Goal: Contribute content: Add original content to the website for others to see

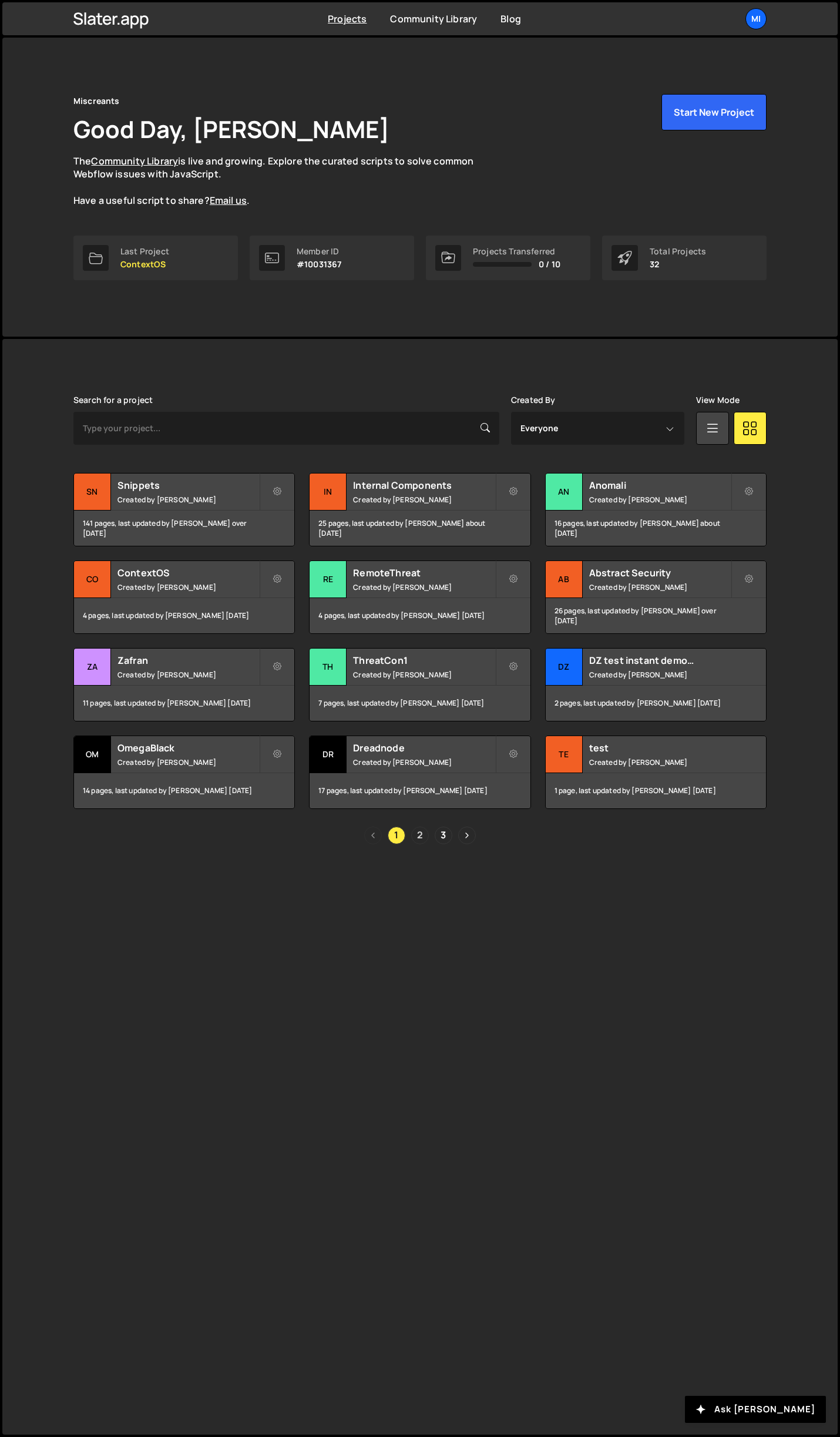
click at [417, 832] on link "2" at bounding box center [420, 835] width 18 height 18
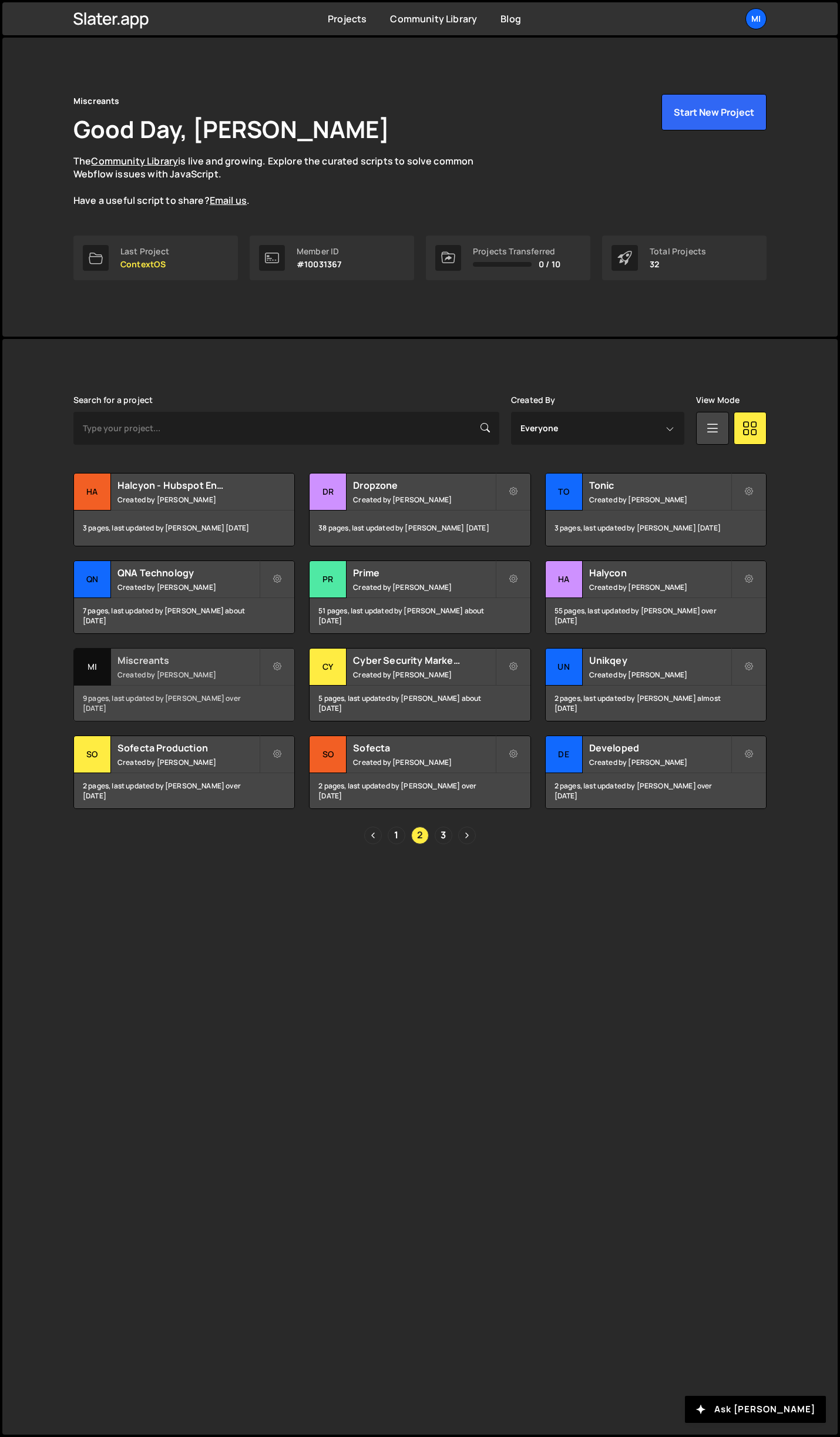
click at [243, 668] on div "Miscreants Created by [PERSON_NAME]" at bounding box center [184, 666] width 221 height 36
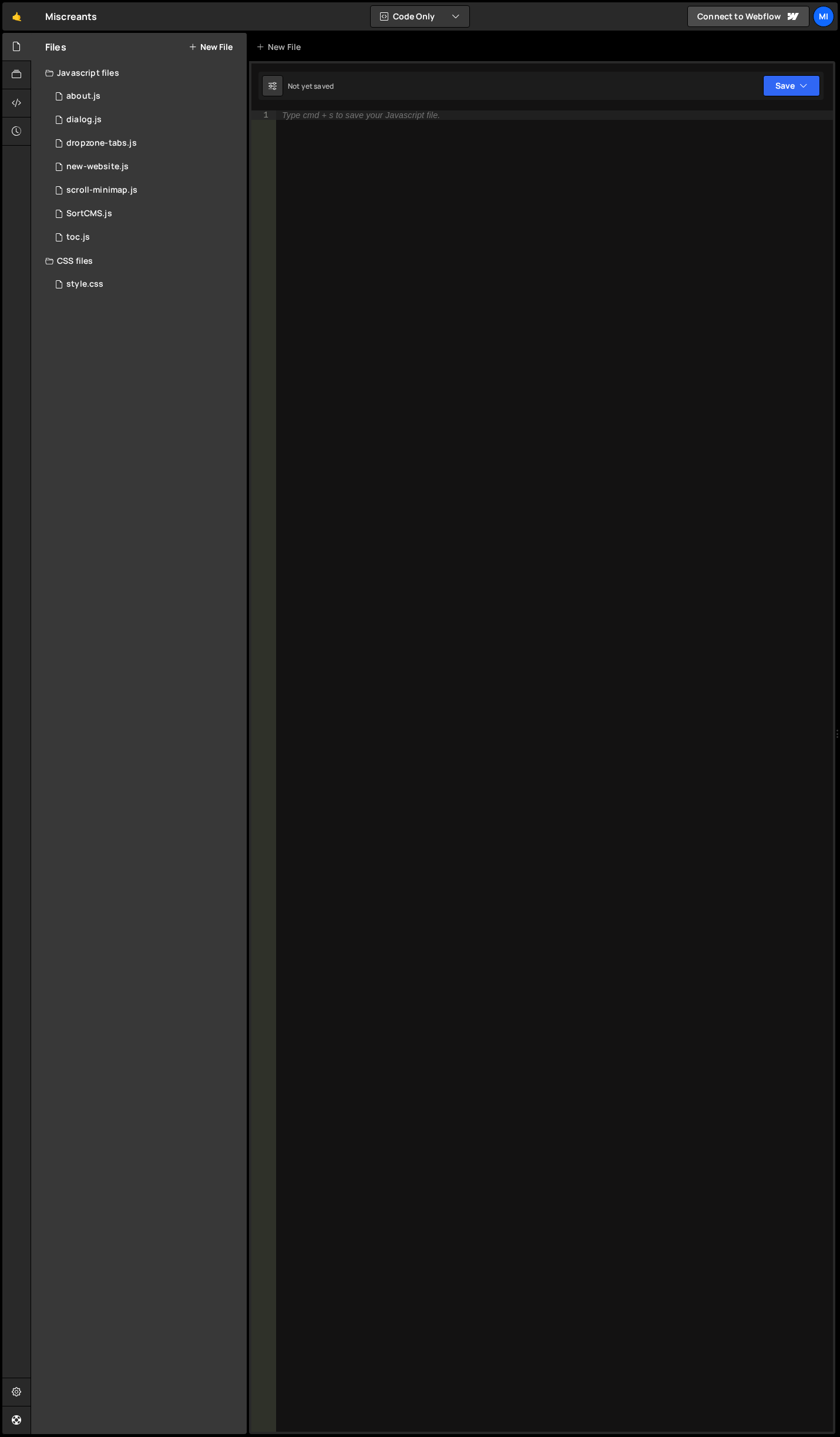
click at [213, 47] on button "New File" at bounding box center [211, 47] width 44 height 10
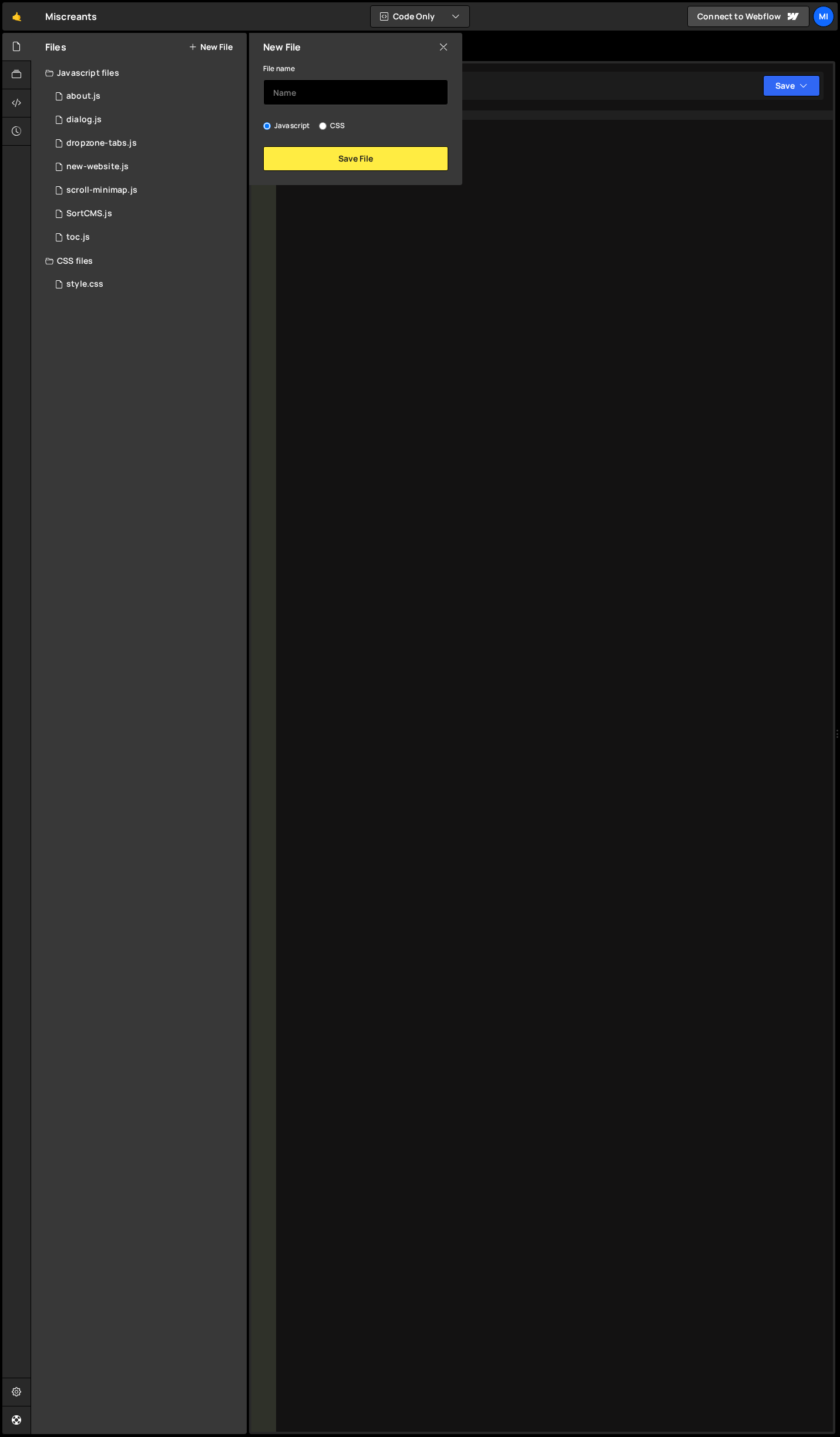
drag, startPoint x: 312, startPoint y: 95, endPoint x: 323, endPoint y: 90, distance: 12.1
click at [312, 95] on input "text" at bounding box center [355, 92] width 185 height 26
type input "policy"
click at [374, 159] on button "Save File" at bounding box center [355, 158] width 185 height 24
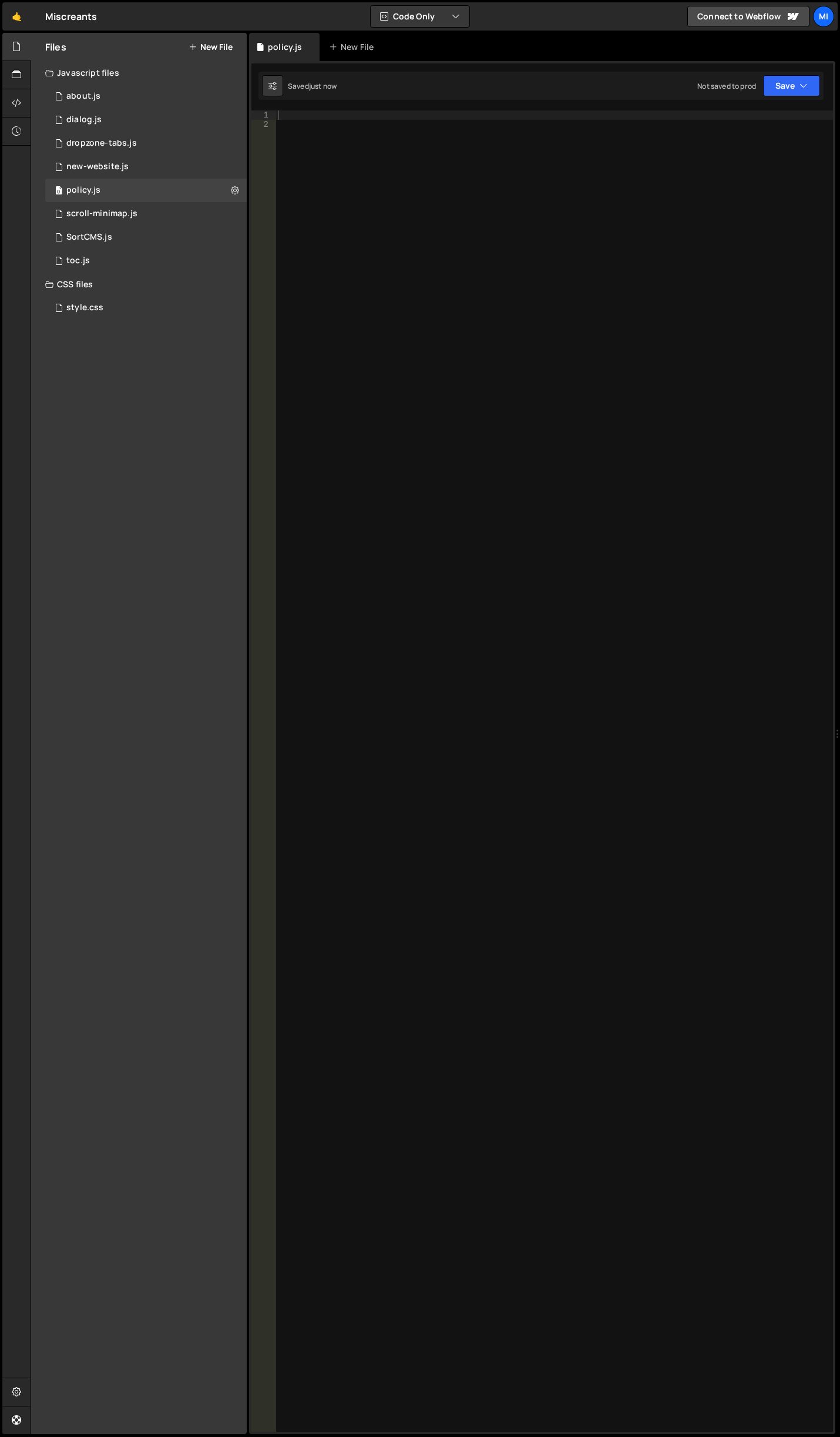
click at [500, 453] on div at bounding box center [554, 780] width 557 height 1340
paste textarea "}"
type textarea "}"
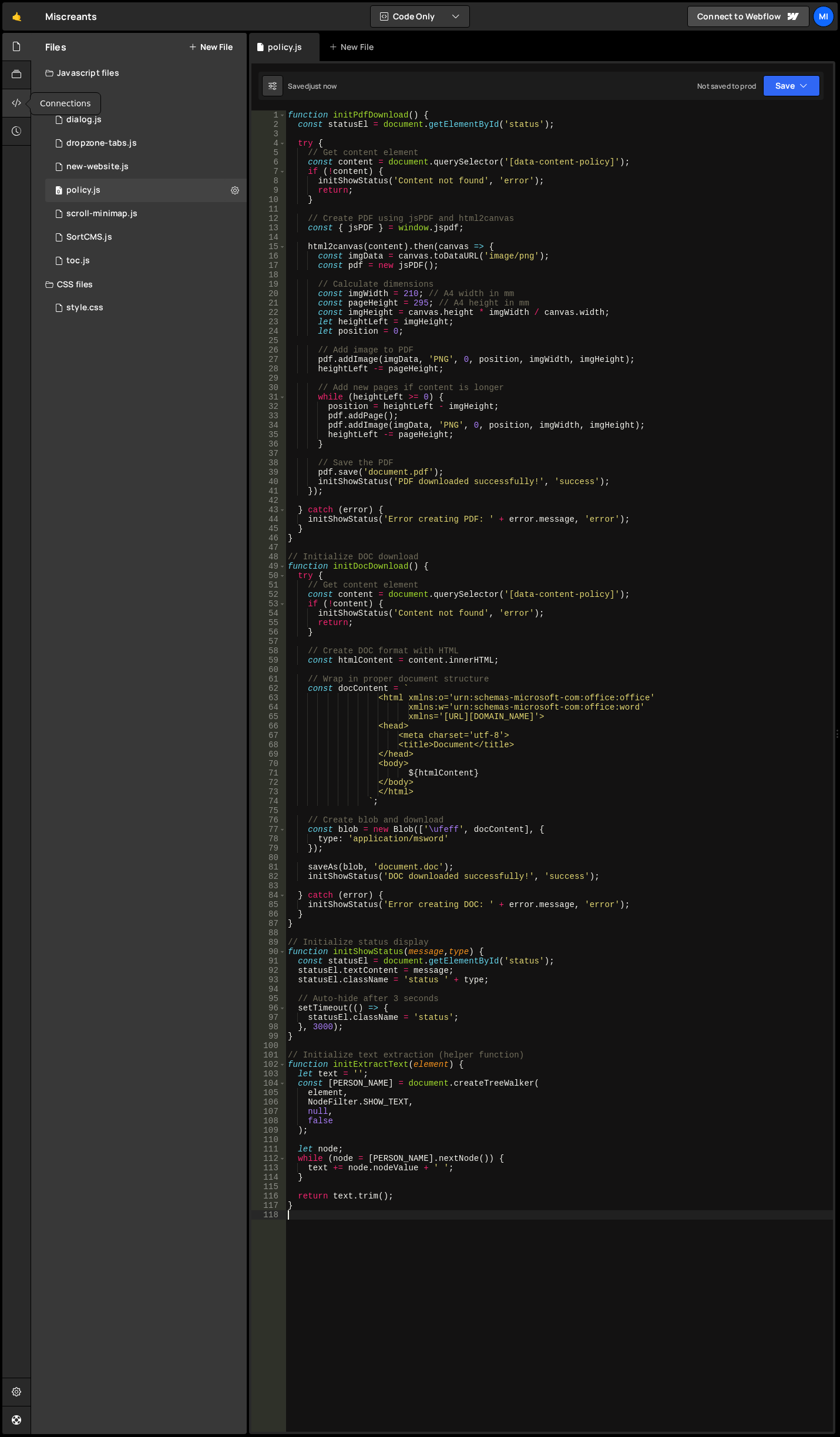
click at [3, 95] on div at bounding box center [16, 104] width 29 height 28
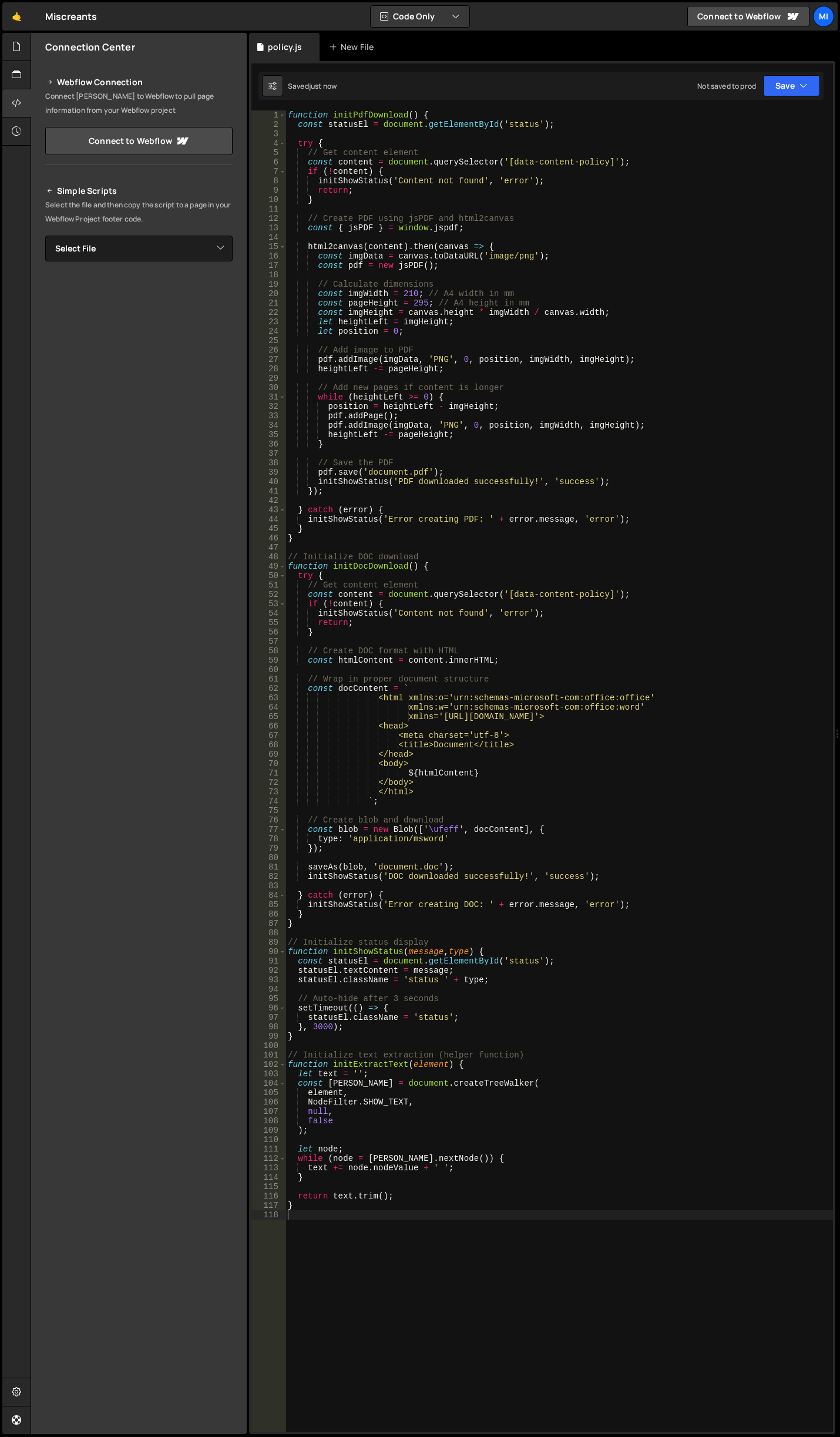
click at [210, 232] on div "Simple Scripts Select the file and then copy the script to a page in your Webfl…" at bounding box center [138, 344] width 187 height 320
click at [213, 241] on select "Select File about.js dialog.js dropzone-tabs.js new-website.js scroll-minimap.j…" at bounding box center [138, 248] width 187 height 26
select select "45212"
click at [45, 235] on select "Select File about.js dialog.js dropzone-tabs.js new-website.js scroll-minimap.j…" at bounding box center [138, 248] width 187 height 26
click at [221, 289] on button "Button group with nested dropdown" at bounding box center [224, 288] width 16 height 24
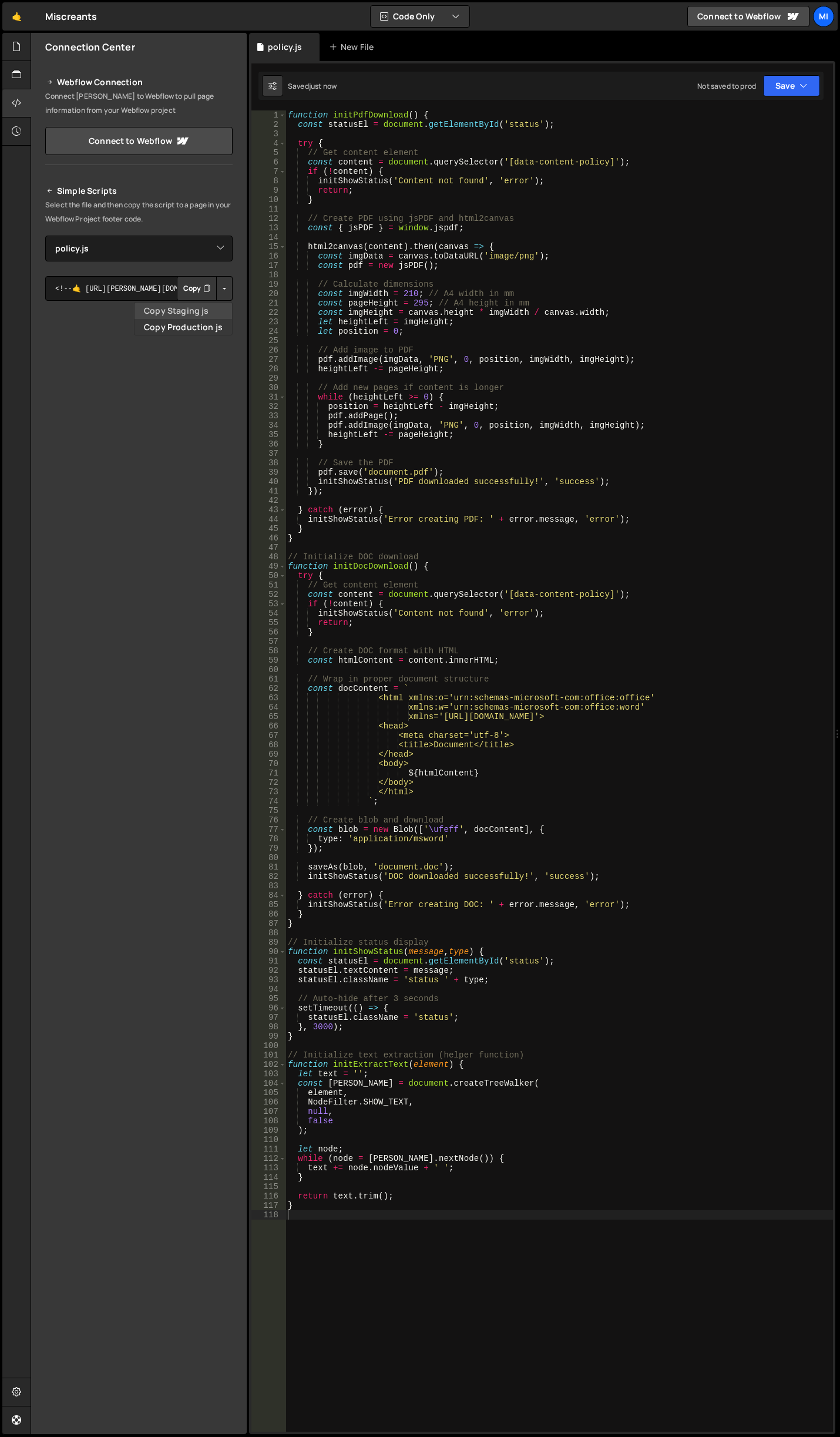
click at [210, 306] on link "Copy Staging js" at bounding box center [184, 311] width 98 height 16
click at [529, 584] on div "function initPdfDownload ( ) { const statusEl = document . getElementById ( 'st…" at bounding box center [560, 780] width 548 height 1340
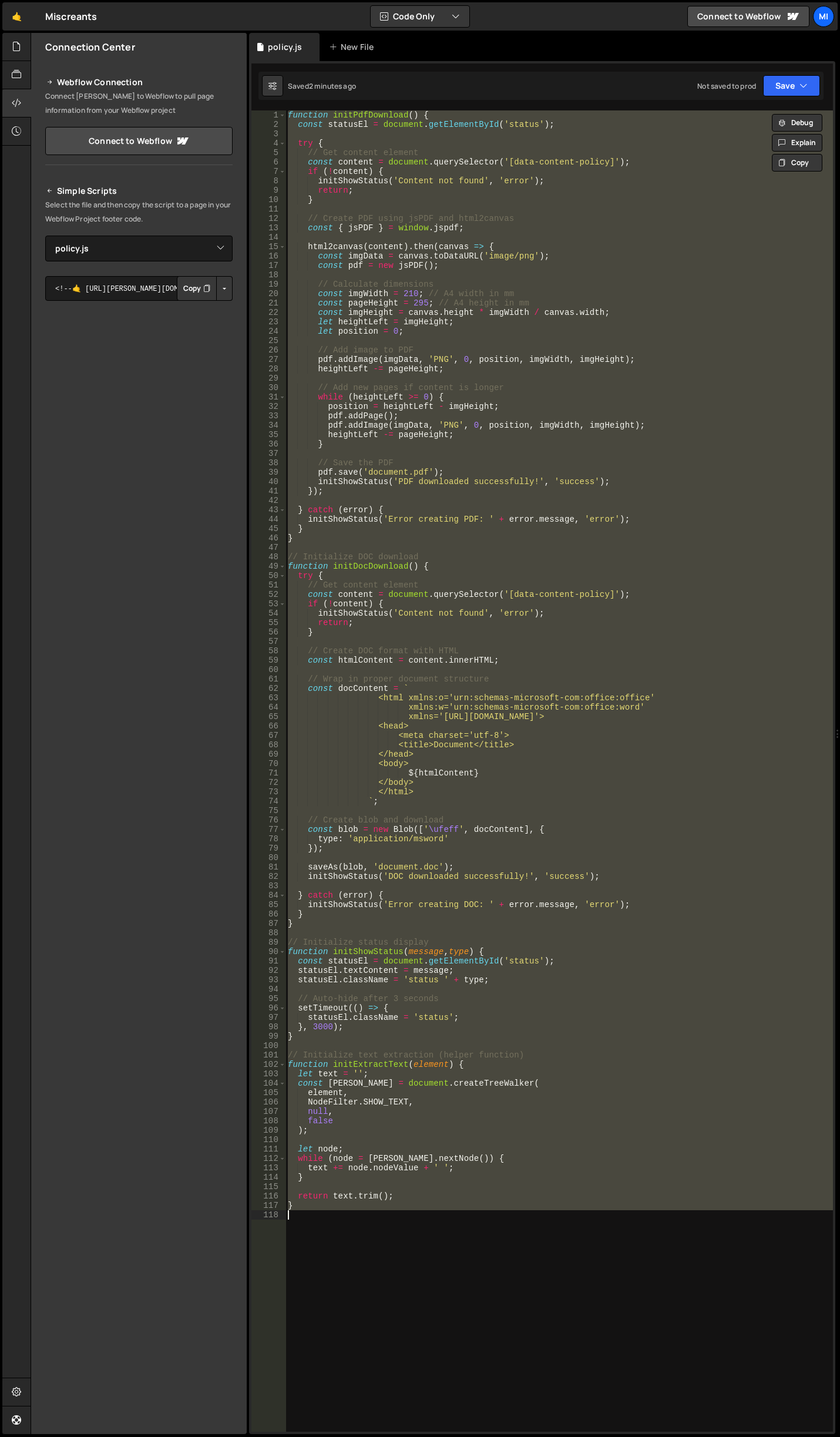
paste textarea "}"
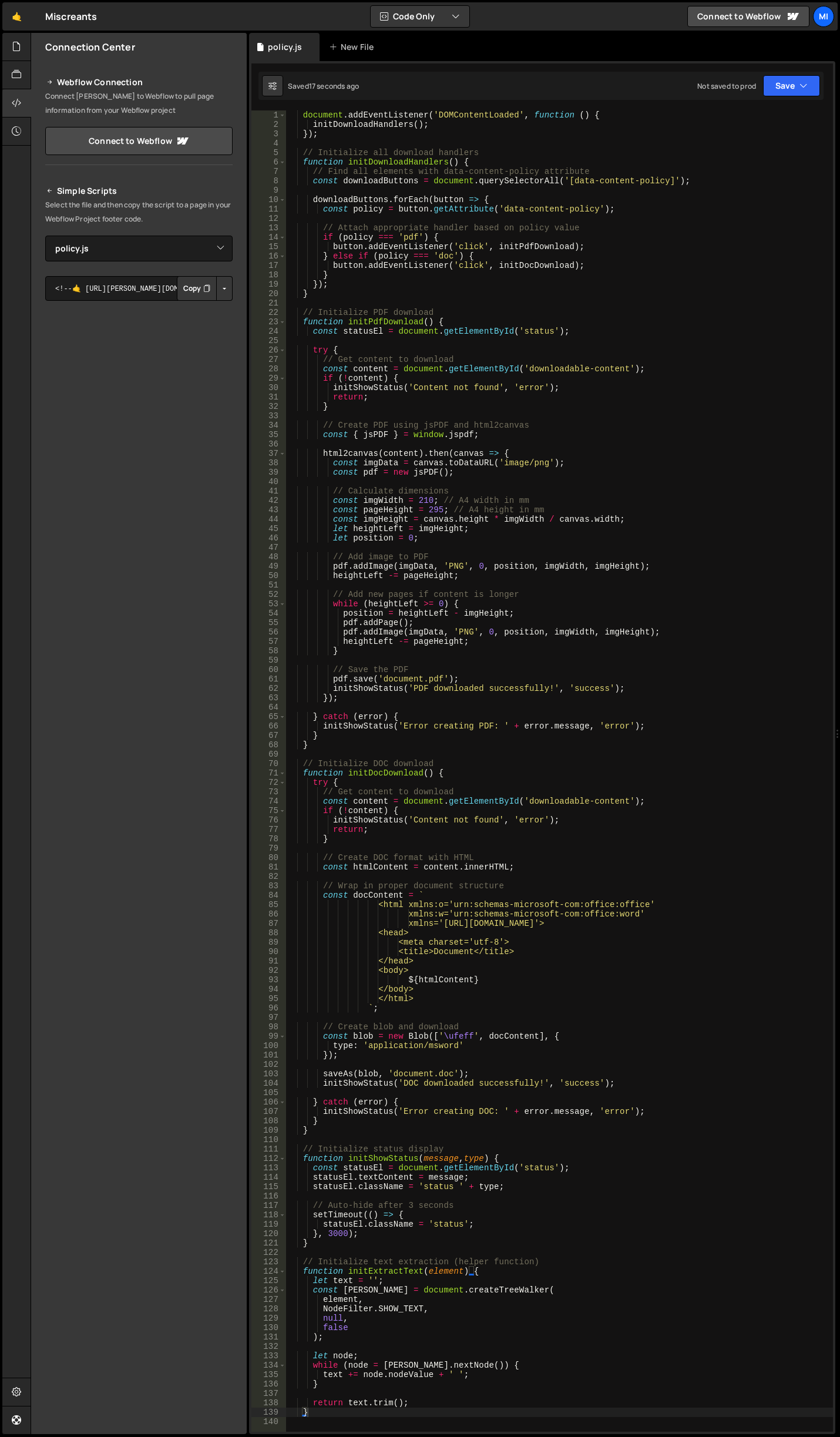
click at [500, 259] on div "document . addEventListener ( 'DOMContentLoaded' , function ( ) { initDownloadH…" at bounding box center [560, 780] width 548 height 1340
click at [646, 246] on div "document . addEventListener ( 'DOMContentLoaded' , function ( ) { initDownloadH…" at bounding box center [560, 780] width 548 height 1340
click at [714, 261] on div "document . addEventListener ( 'DOMContentLoaded' , function ( ) { initDownloadH…" at bounding box center [560, 780] width 548 height 1340
type textarea "} else if (policy === 'doc') {"
